Goal: Information Seeking & Learning: Learn about a topic

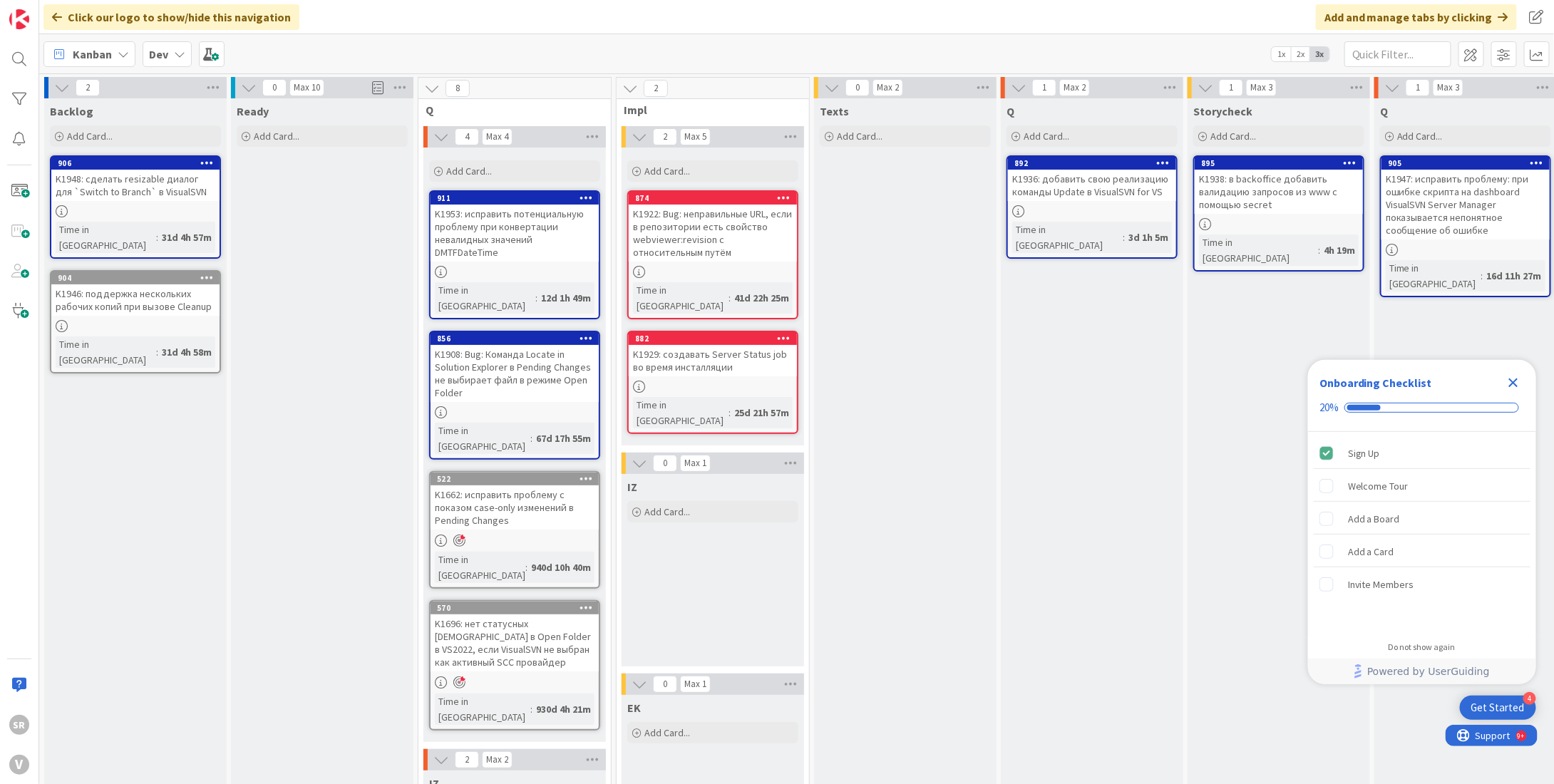
click at [1251, 190] on div "K1938: в backoffice добавить валидацию запросов из www с помощью secret" at bounding box center [1278, 192] width 168 height 44
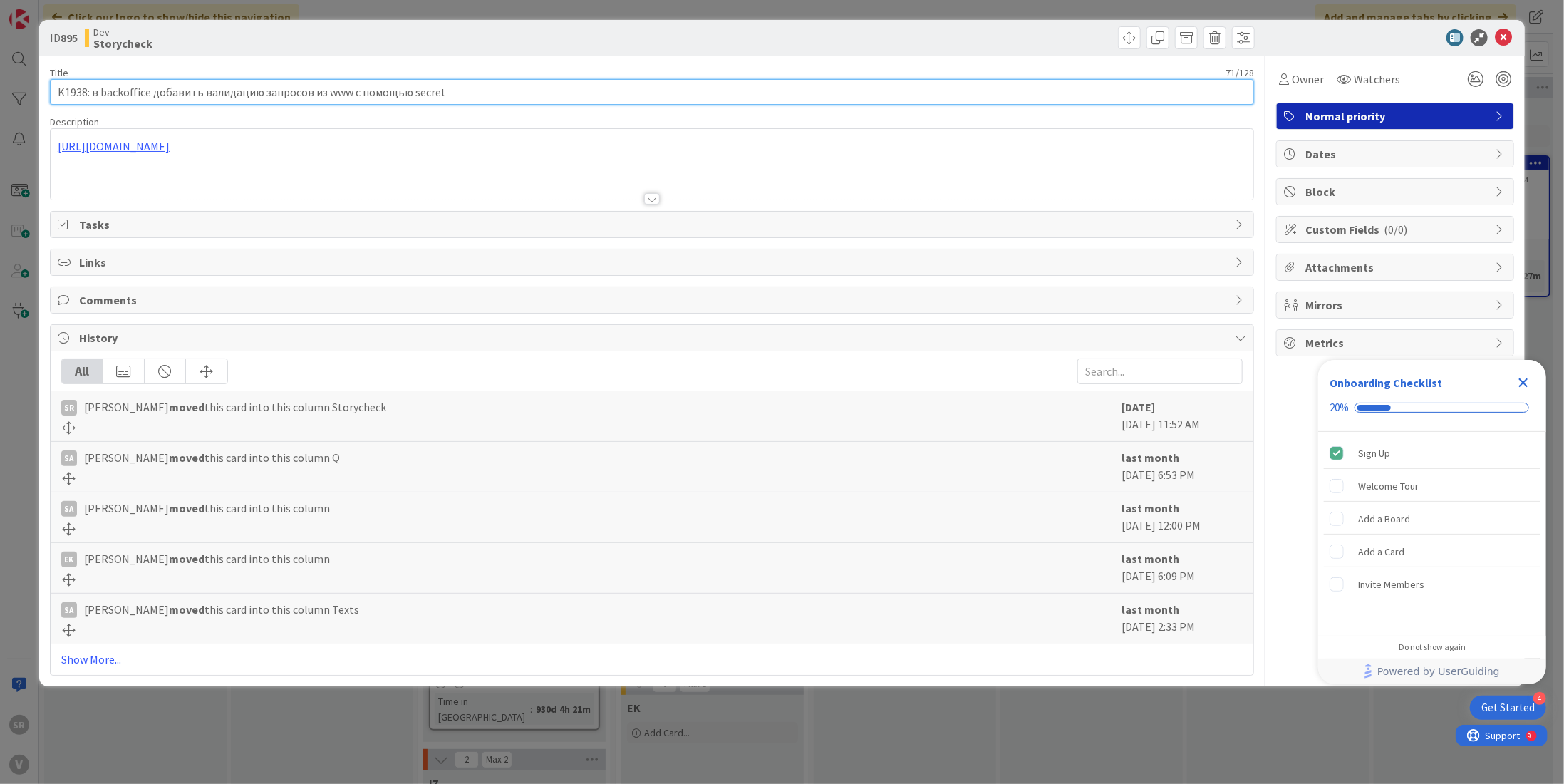
click at [79, 86] on input "K1938: в backoffice добавить валидацию запросов из www с помощью secret" at bounding box center [652, 92] width 1204 height 26
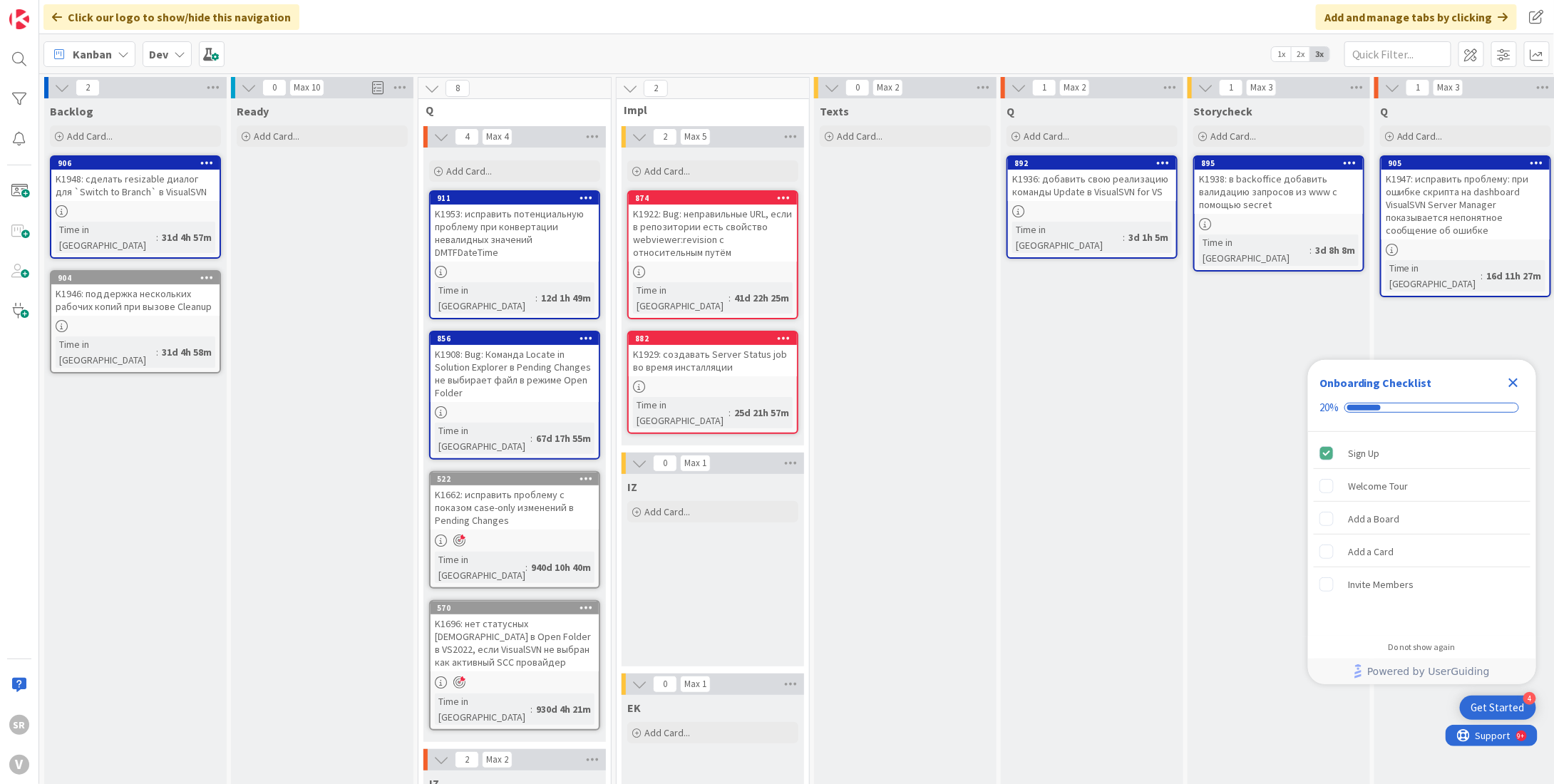
click at [1061, 173] on div "K1936: добавить свою реализацию команды Update в VisualSVN for VS" at bounding box center [1092, 185] width 168 height 31
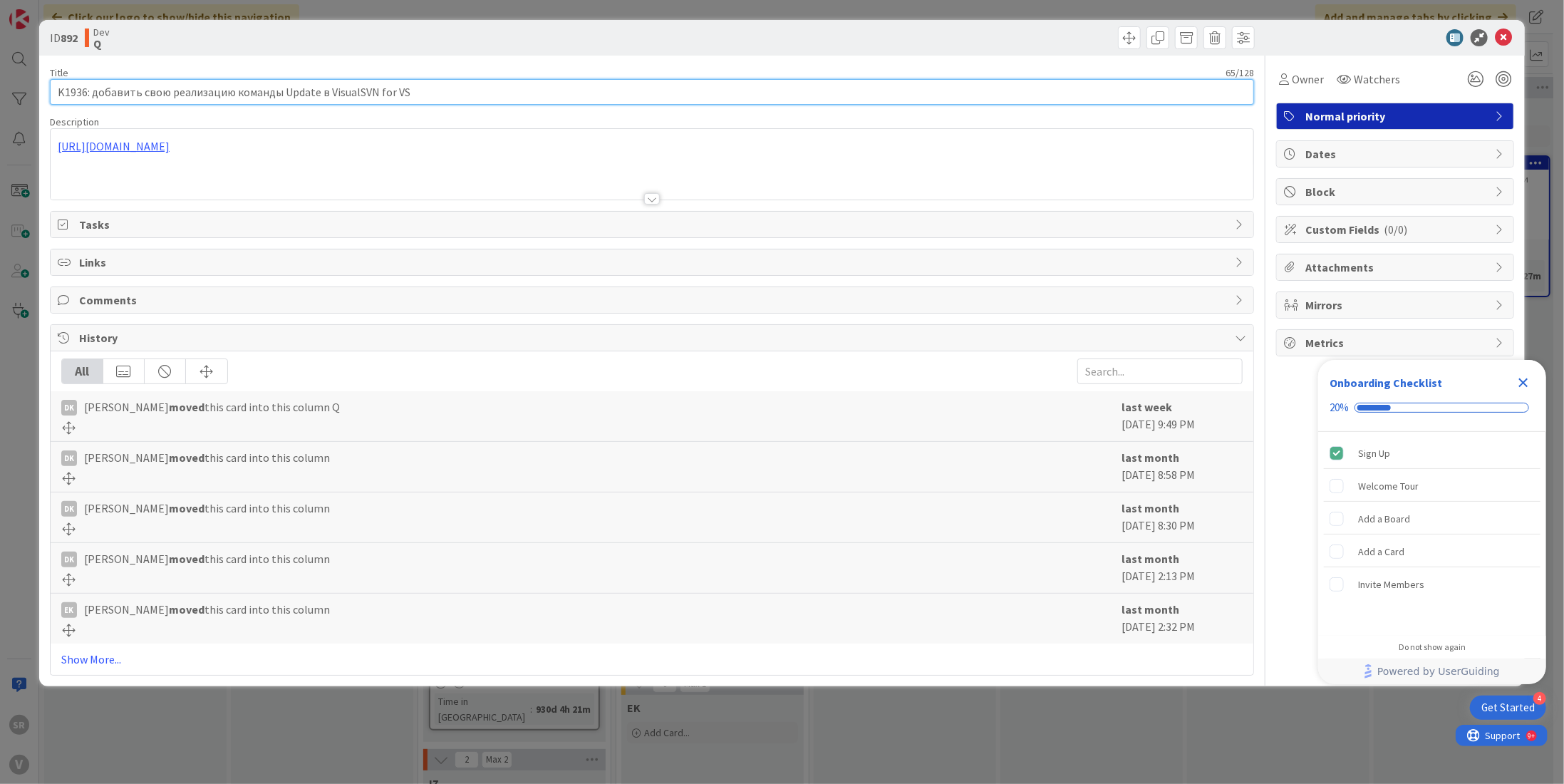
click at [60, 98] on input "K1936: добавить свою реализацию команды Update в VisualSVN for VS" at bounding box center [652, 92] width 1204 height 26
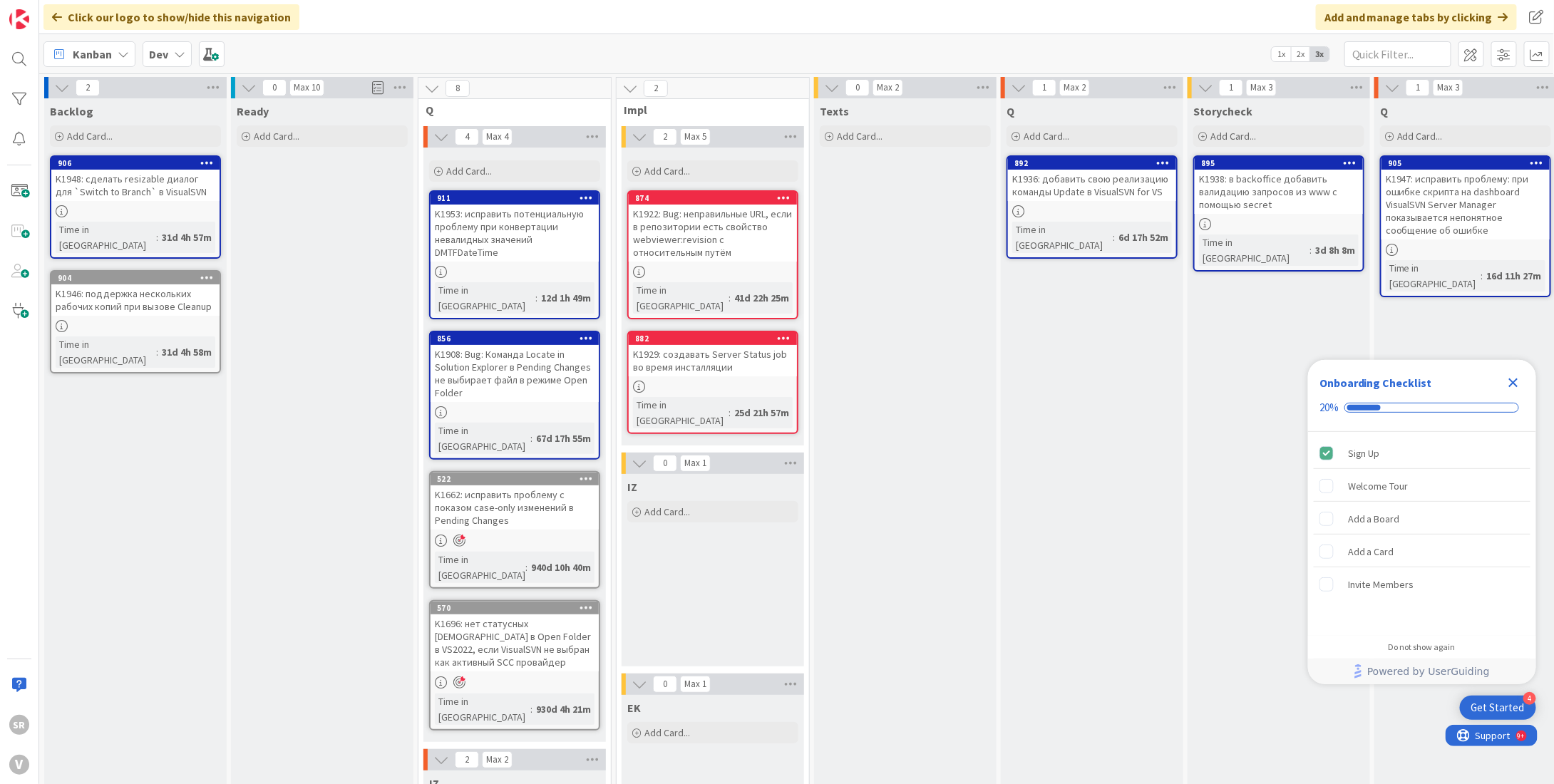
click at [1295, 206] on div "K1938: в backoffice добавить валидацию запросов из www с помощью secret" at bounding box center [1278, 192] width 168 height 44
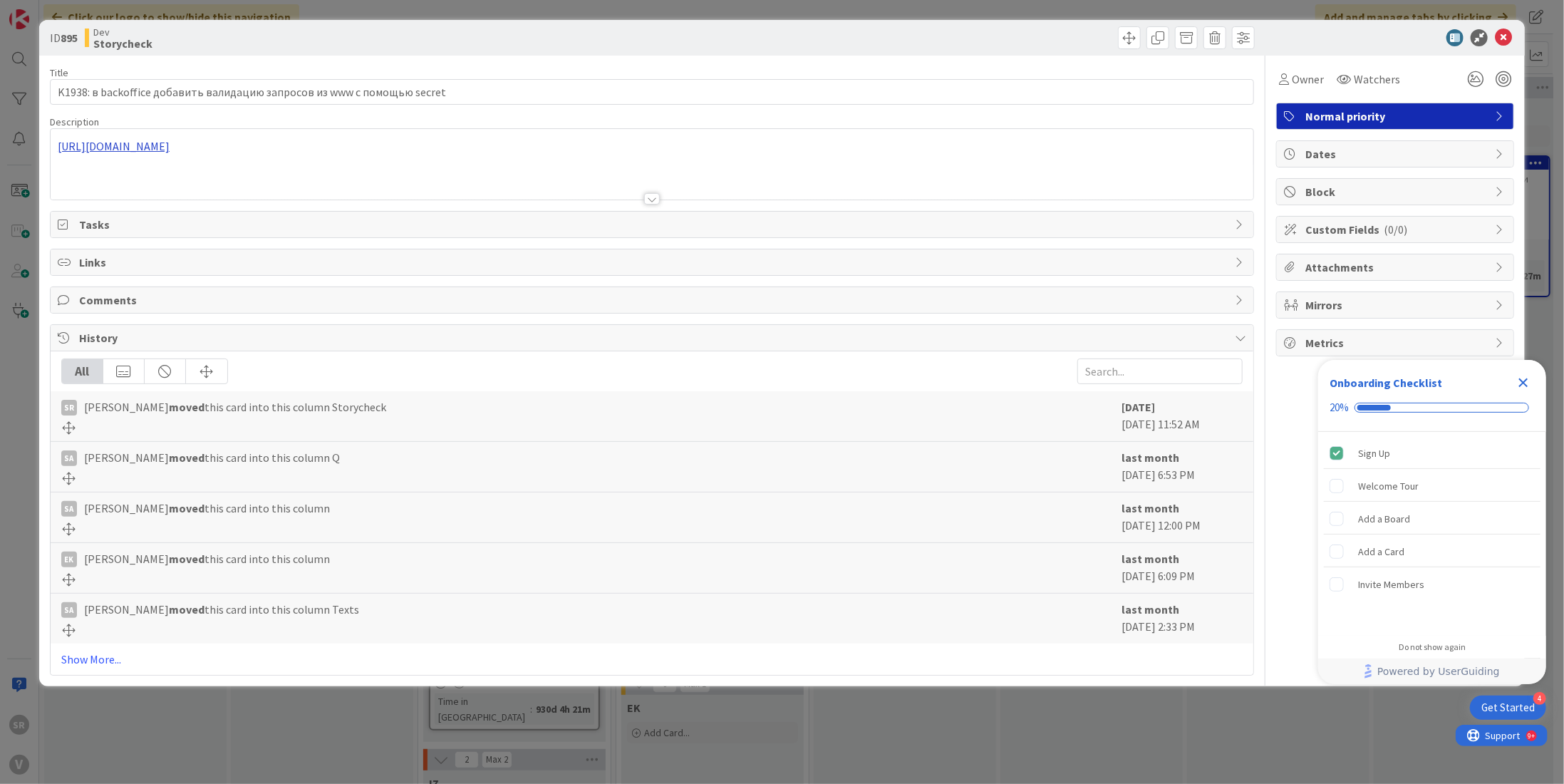
click at [398, 145] on div "[URL][DOMAIN_NAME]" at bounding box center [652, 163] width 1203 height 70
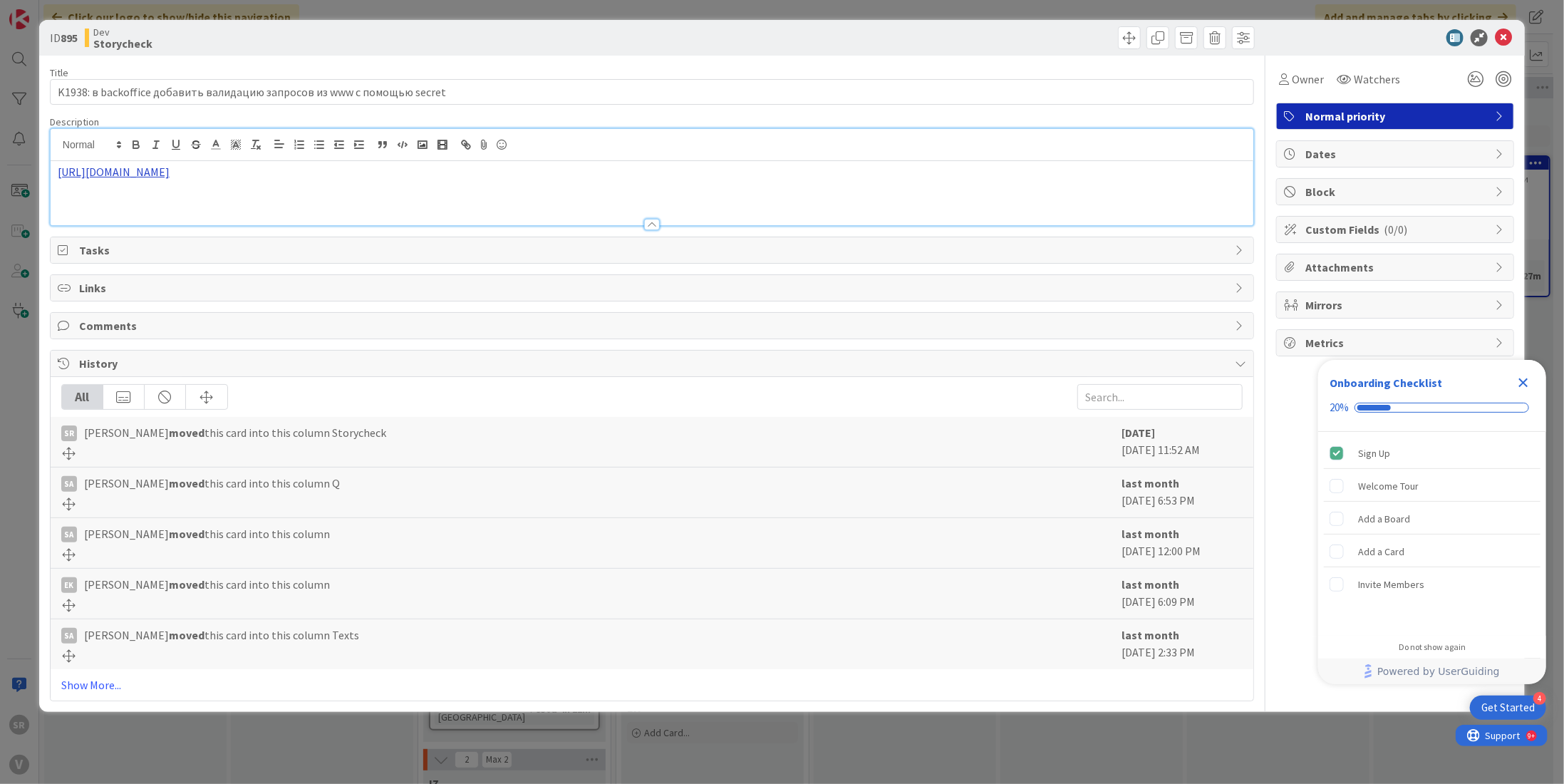
click at [170, 174] on link "[URL][DOMAIN_NAME]" at bounding box center [113, 172] width 112 height 15
click at [243, 201] on link "[URL][DOMAIN_NAME]" at bounding box center [237, 199] width 98 height 18
